Goal: Task Accomplishment & Management: Manage account settings

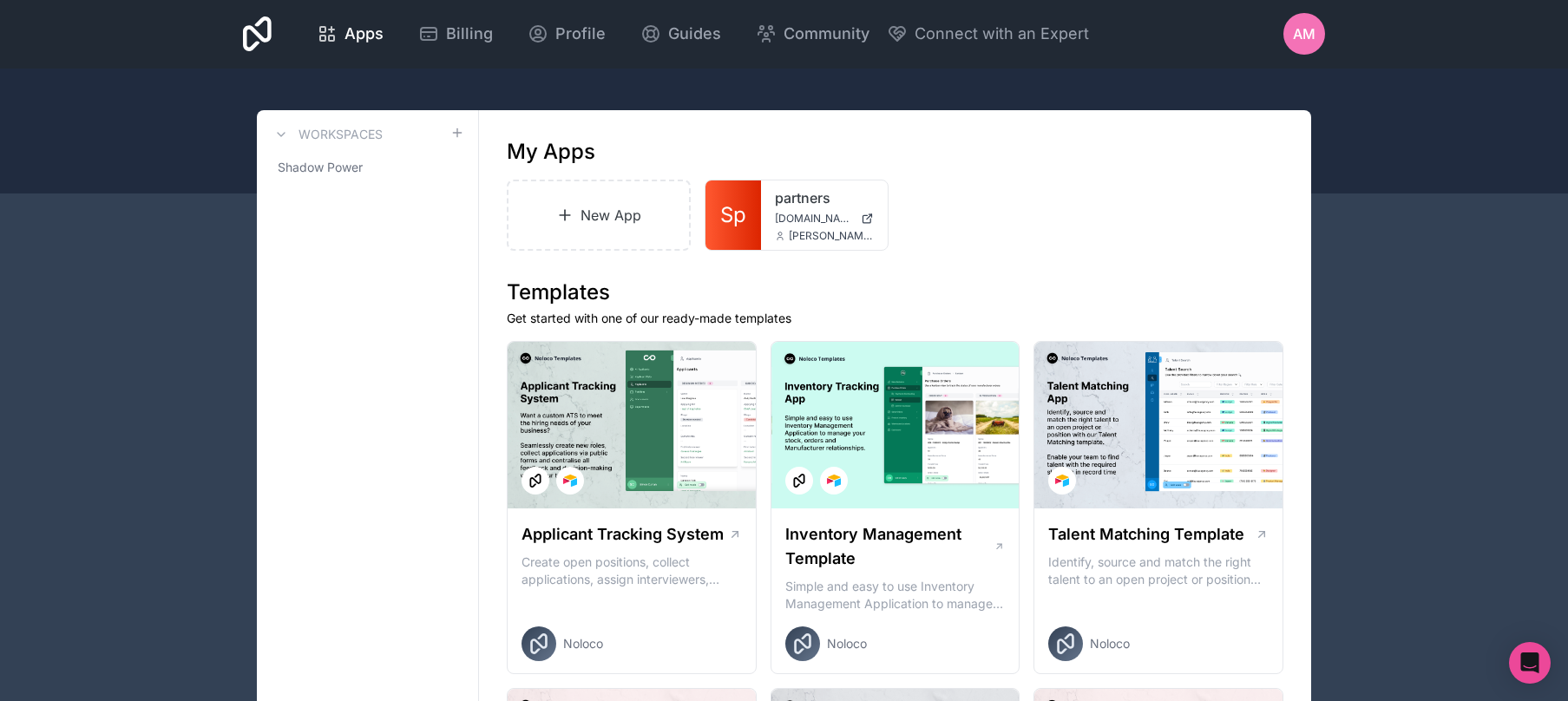
scroll to position [3, 0]
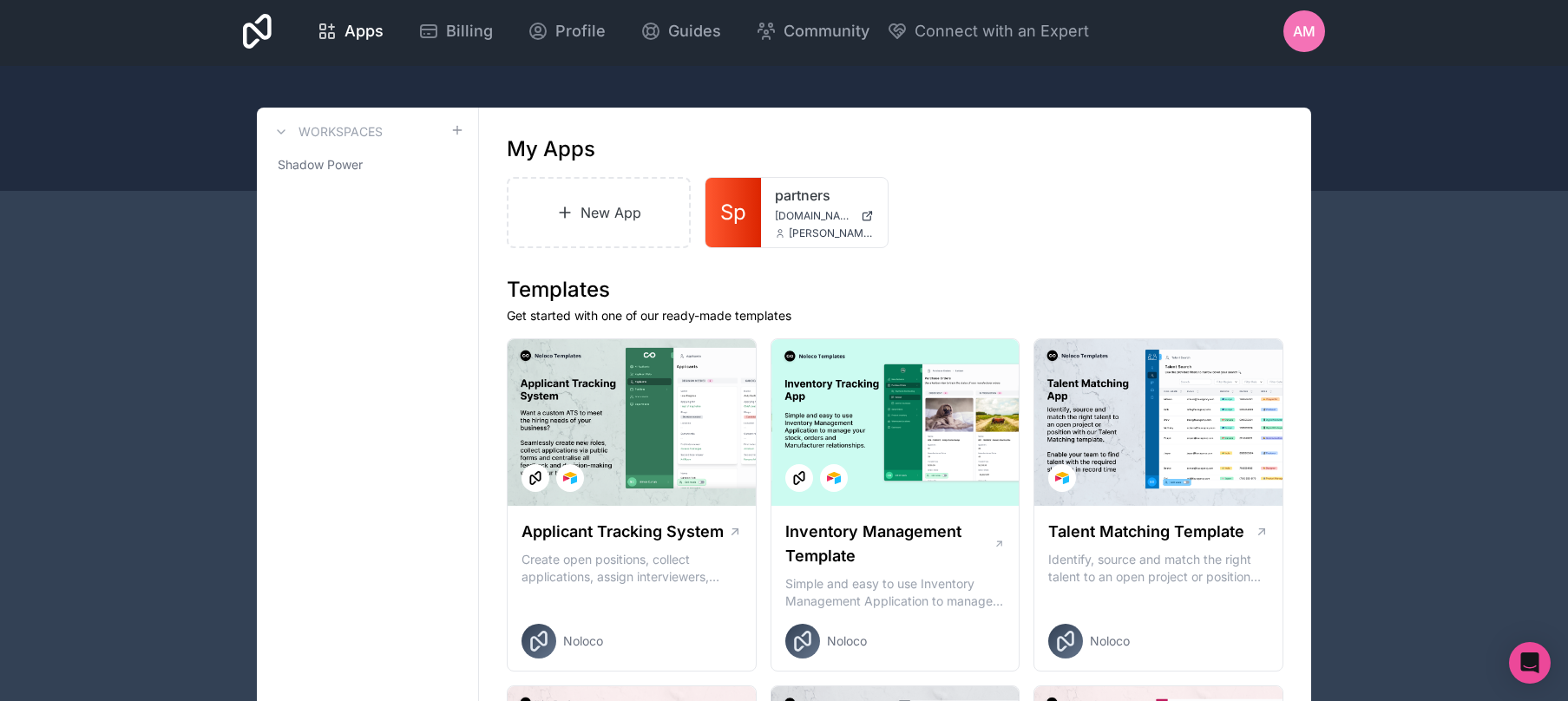
click at [254, 38] on icon at bounding box center [257, 31] width 29 height 42
click at [303, 163] on span "Shadow Power" at bounding box center [320, 165] width 85 height 17
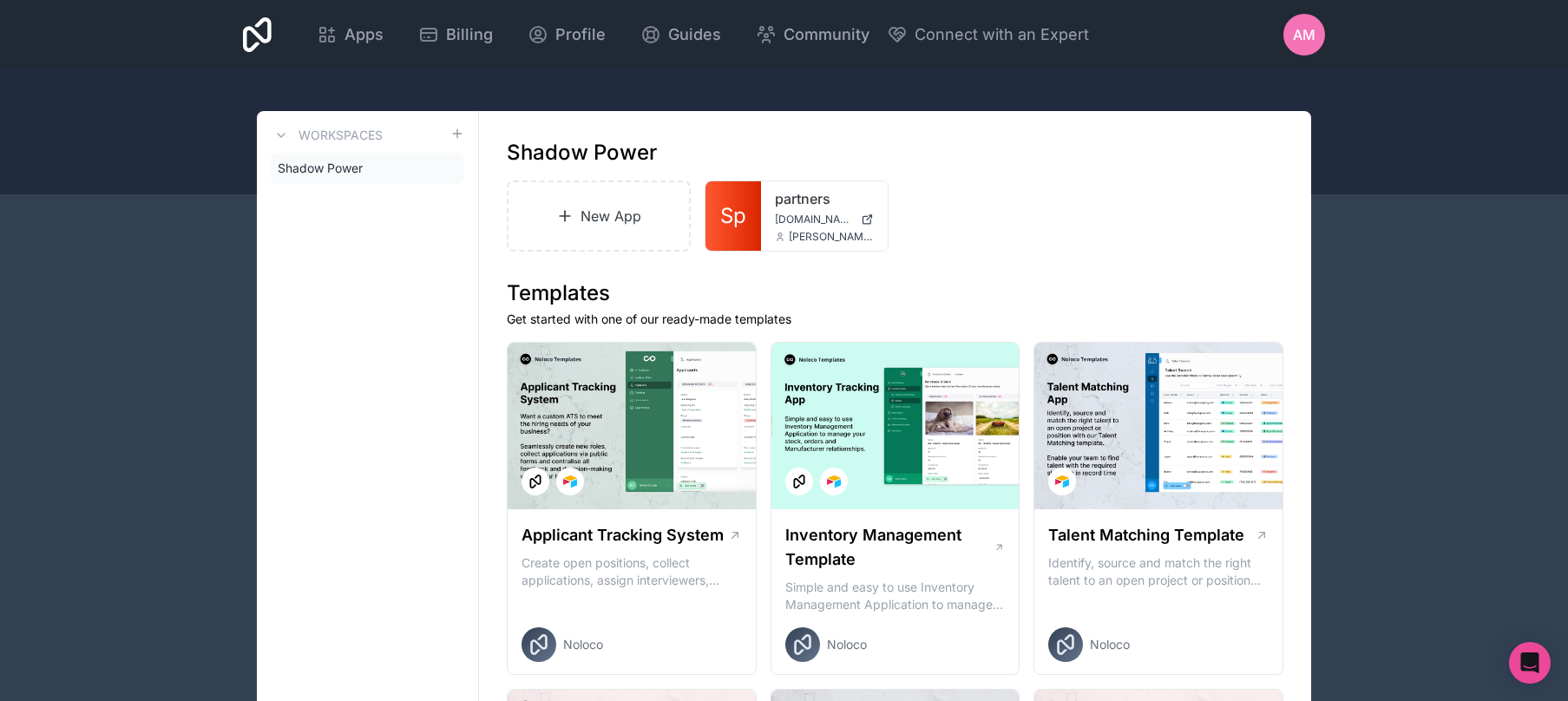
click at [1309, 43] on span "AM" at bounding box center [1305, 35] width 23 height 21
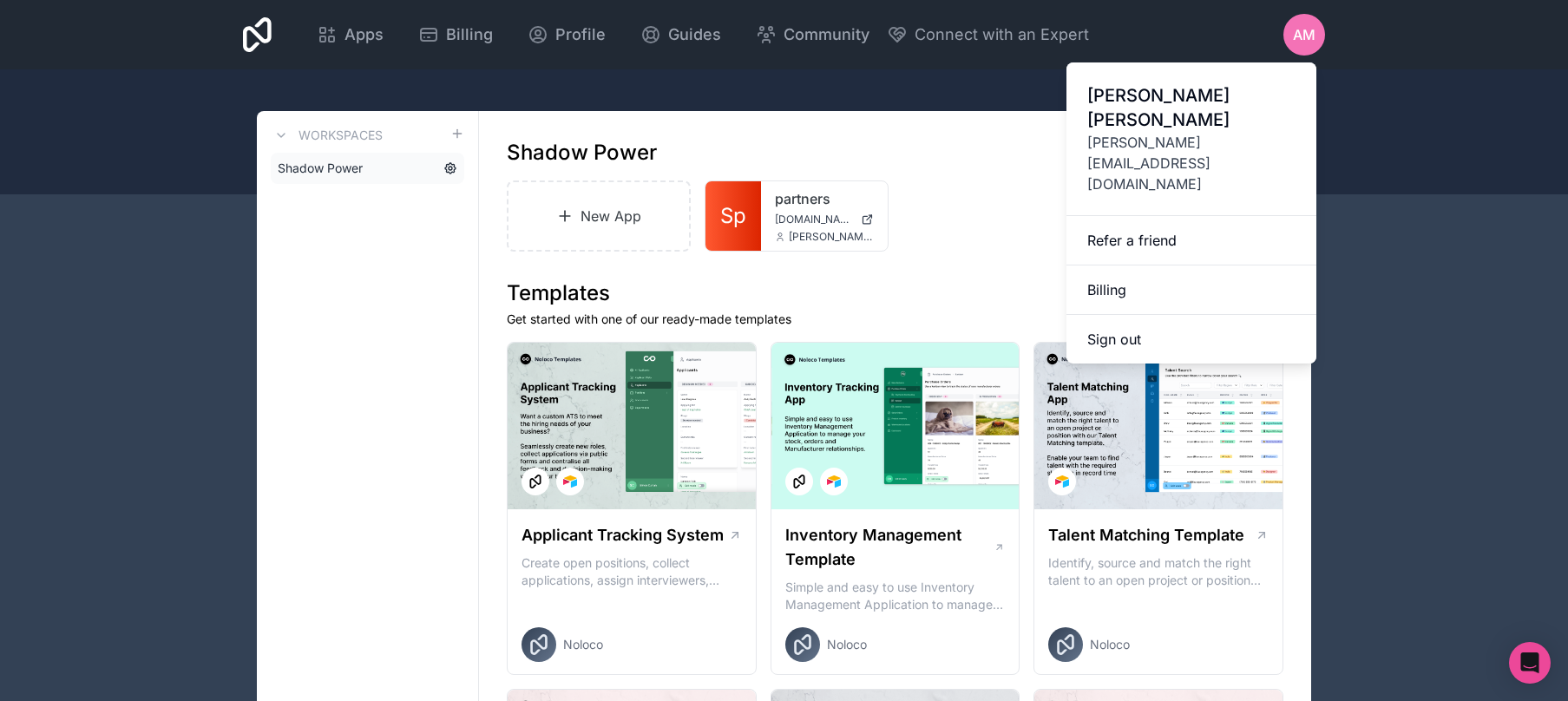
click at [449, 168] on icon at bounding box center [450, 169] width 14 height 14
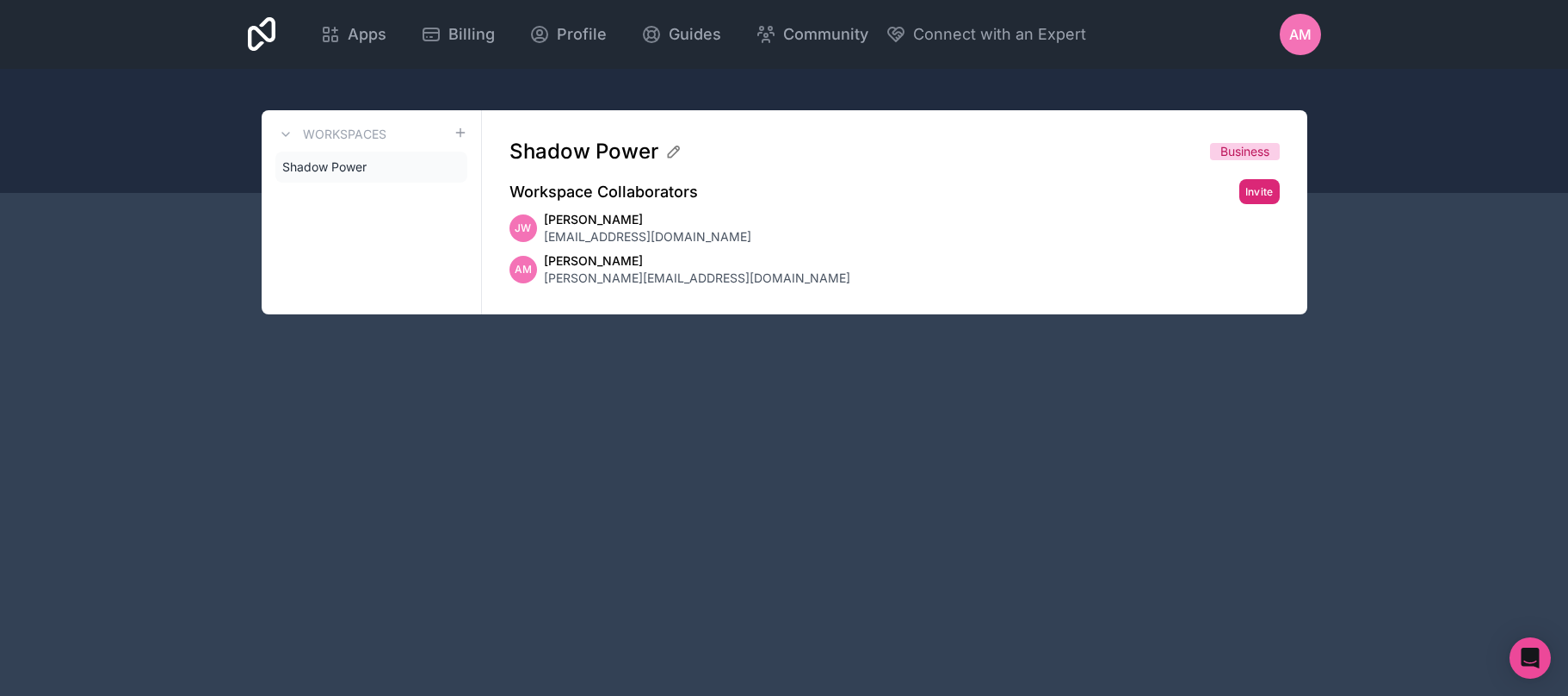
click at [1253, 197] on button "Invite" at bounding box center [1259, 191] width 41 height 25
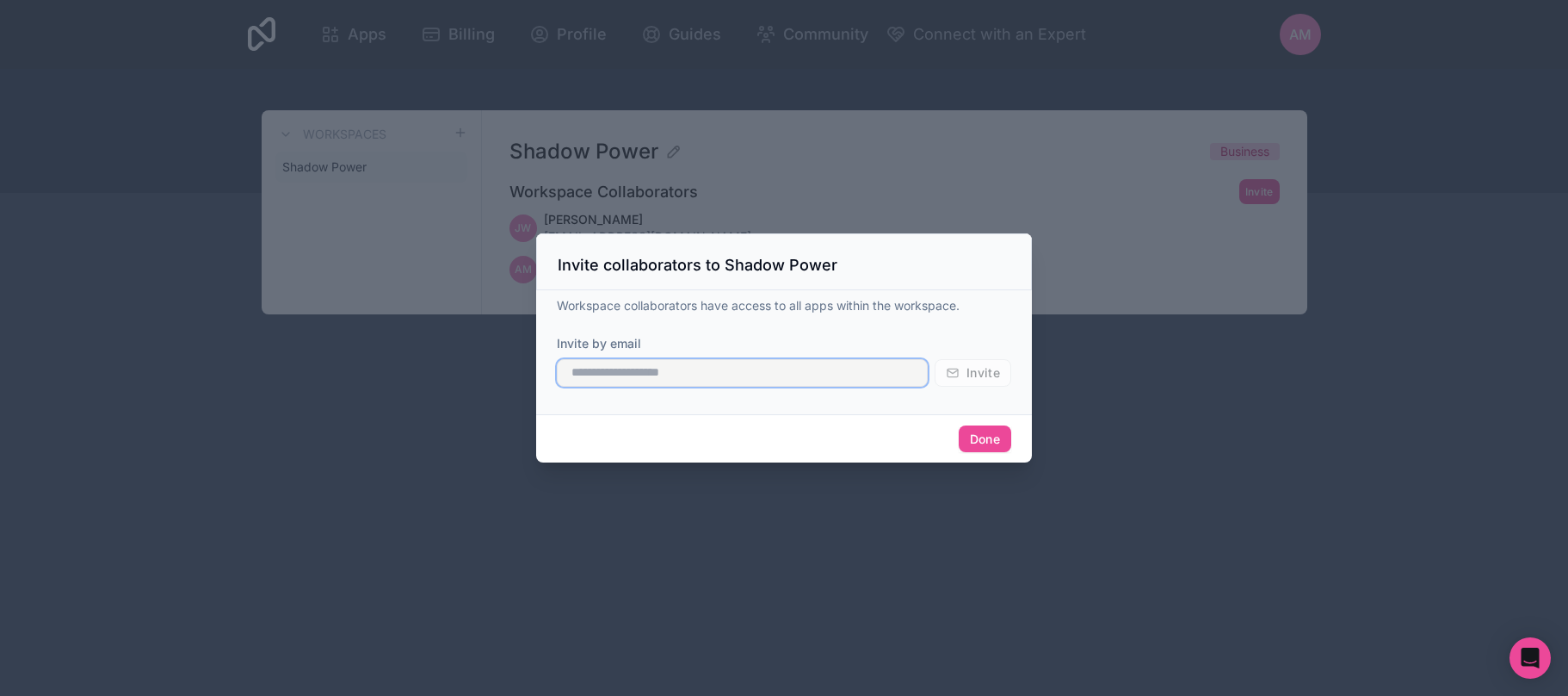
click at [711, 375] on input "text" at bounding box center [742, 373] width 371 height 28
type input "**********"
click at [944, 374] on button "Invite" at bounding box center [973, 373] width 76 height 28
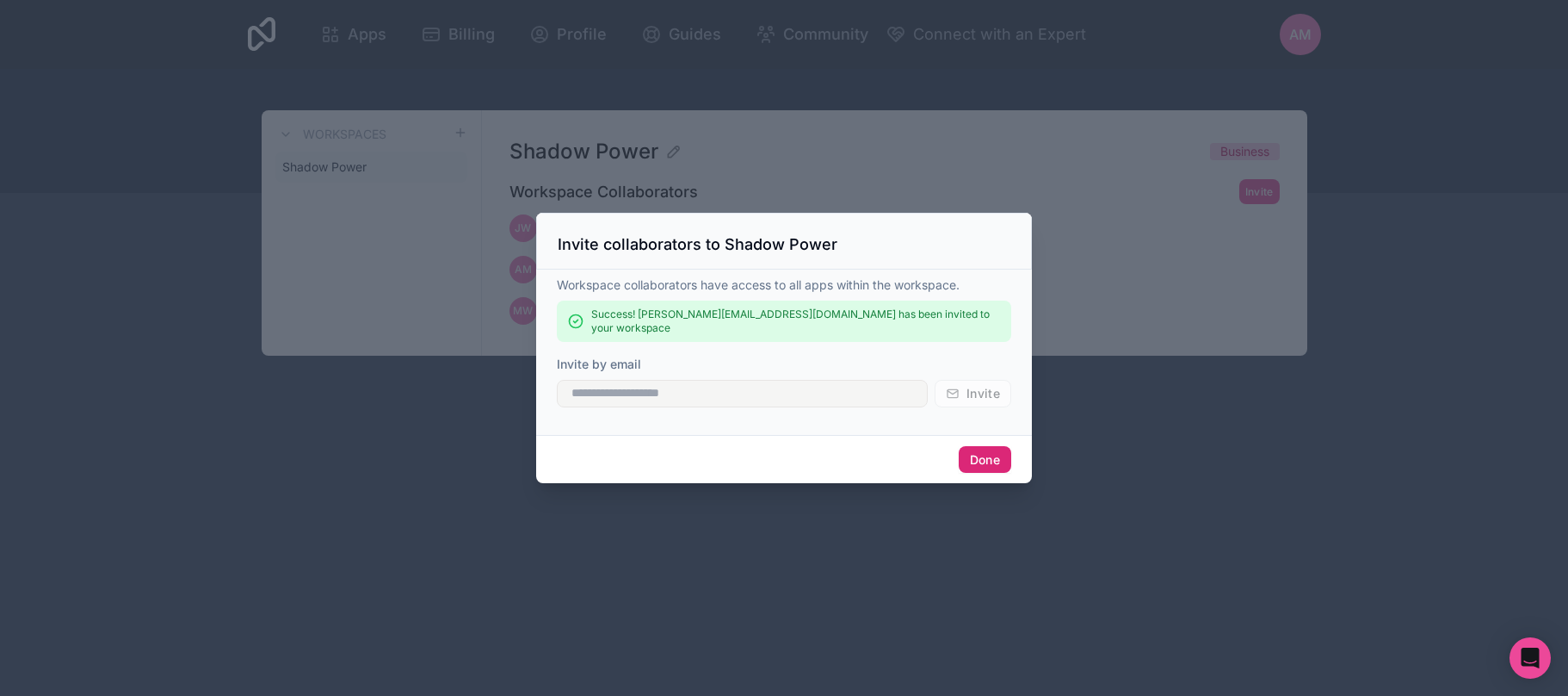
click at [976, 448] on button "Done" at bounding box center [984, 460] width 53 height 28
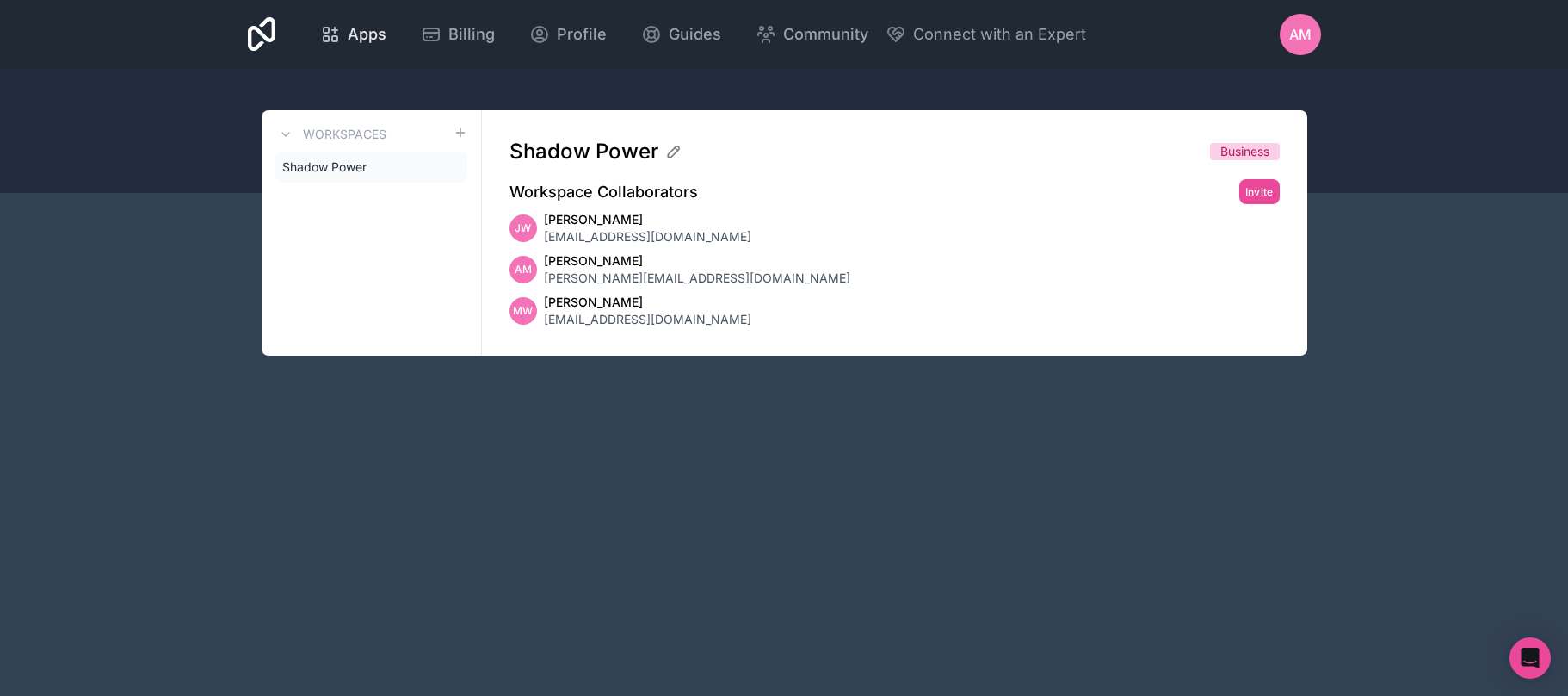
click at [343, 32] on div "Apps" at bounding box center [353, 35] width 66 height 24
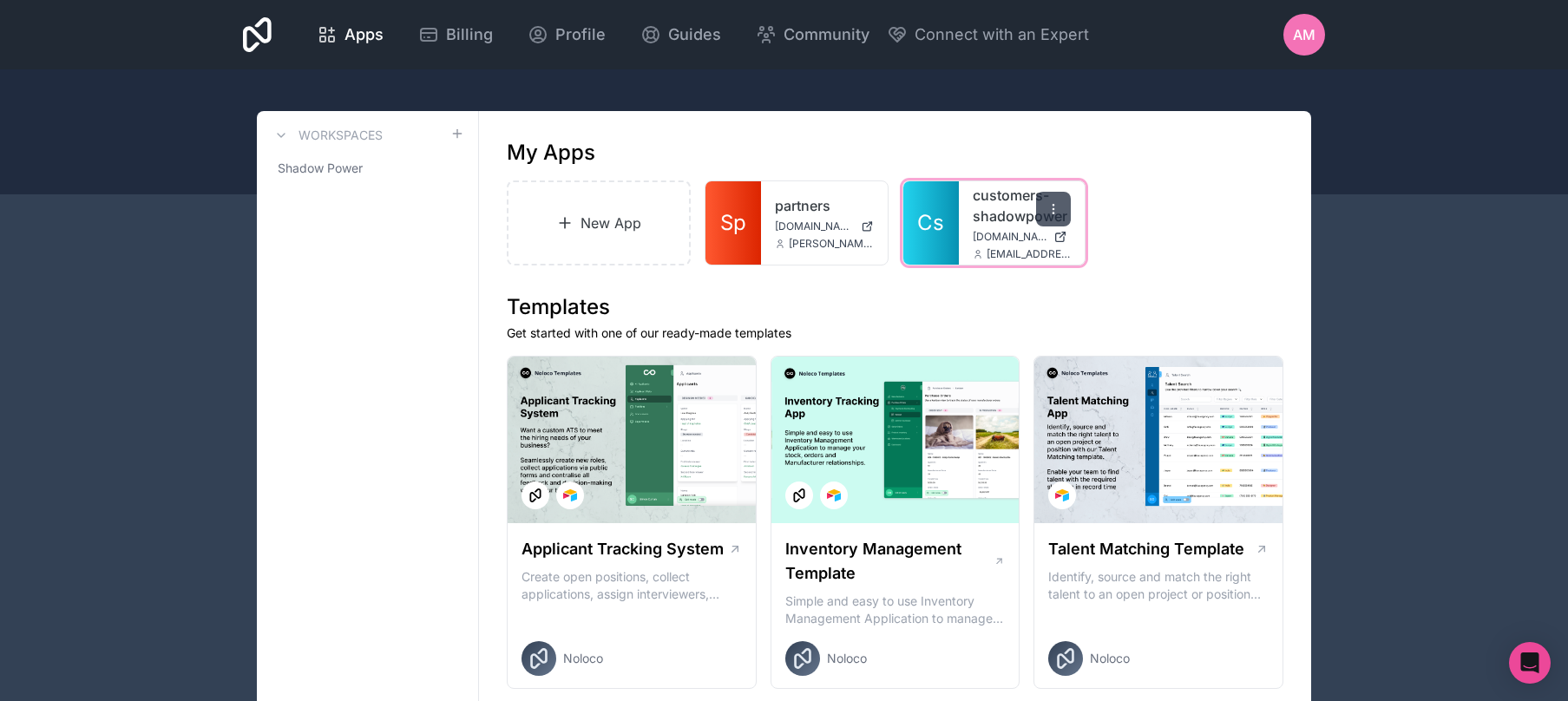
click at [1051, 216] on div at bounding box center [1054, 209] width 35 height 35
click at [972, 220] on link "customers-shadowpower" at bounding box center [1021, 205] width 99 height 42
click at [930, 212] on span "Cs" at bounding box center [930, 223] width 27 height 28
